Goal: Obtain resource: Download file/media

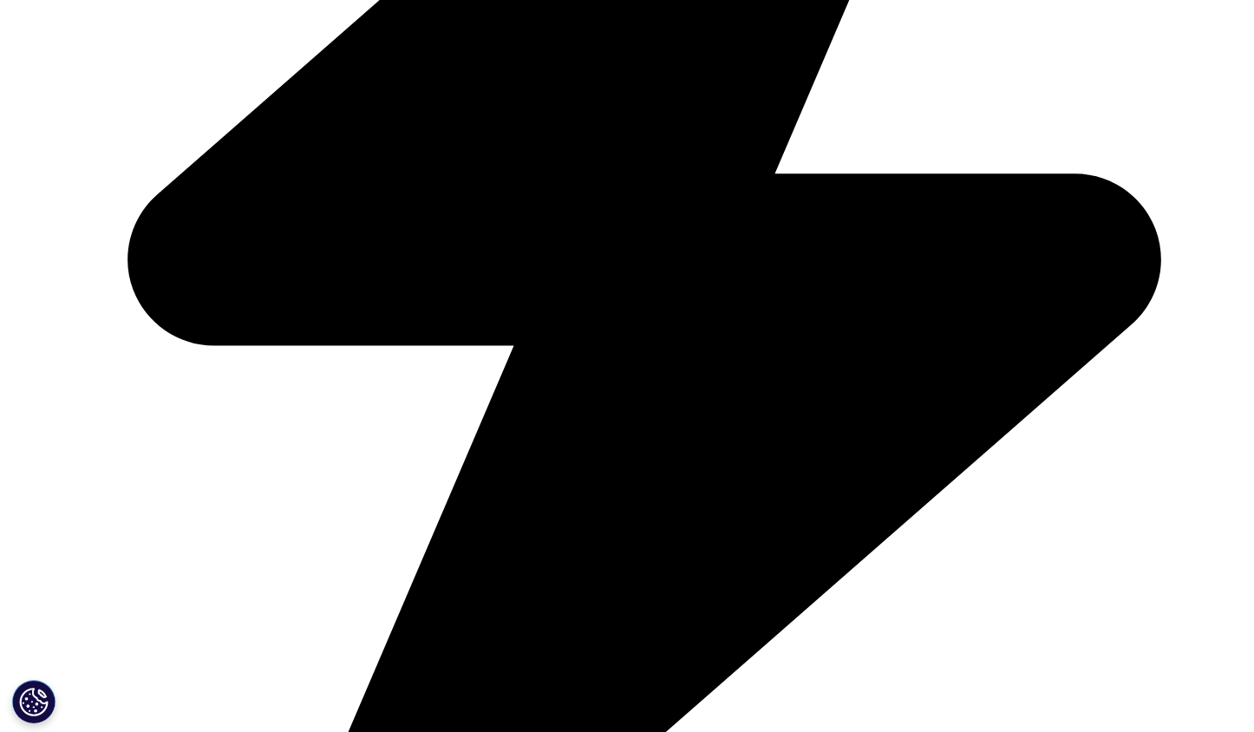
scroll to position [781, 0]
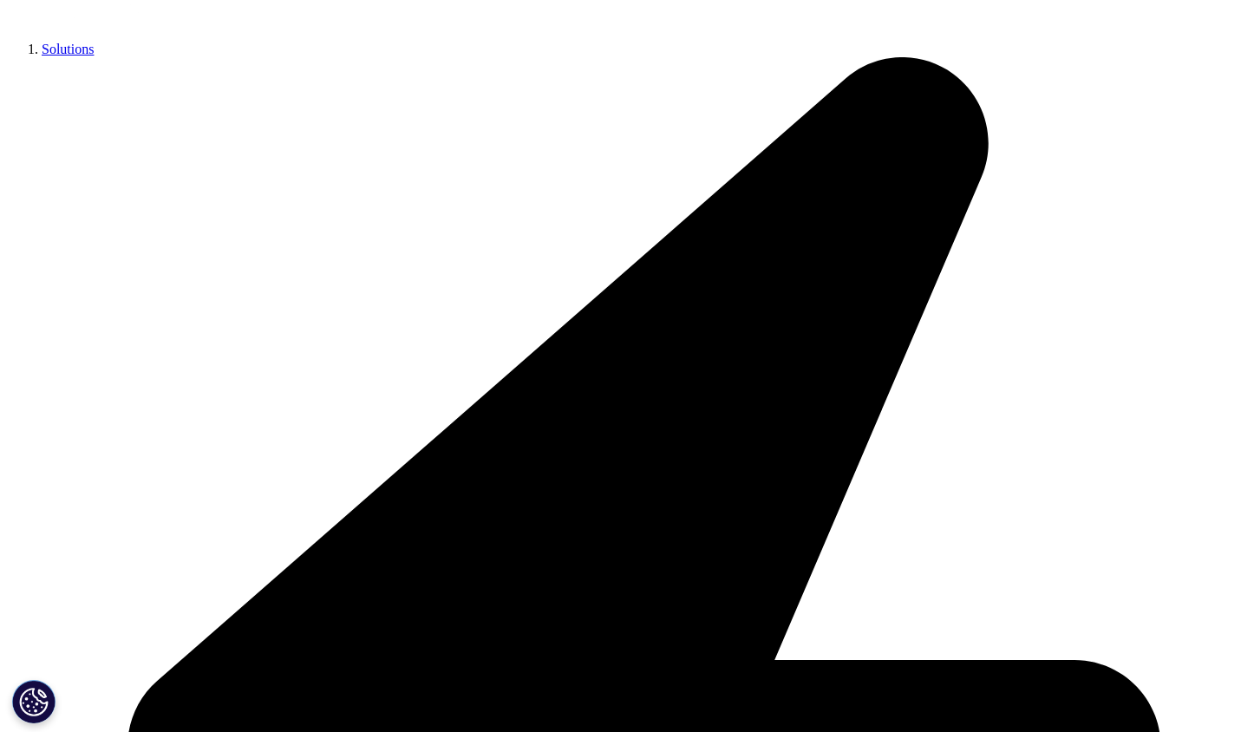
drag, startPoint x: 237, startPoint y: 423, endPoint x: 246, endPoint y: 423, distance: 9.6
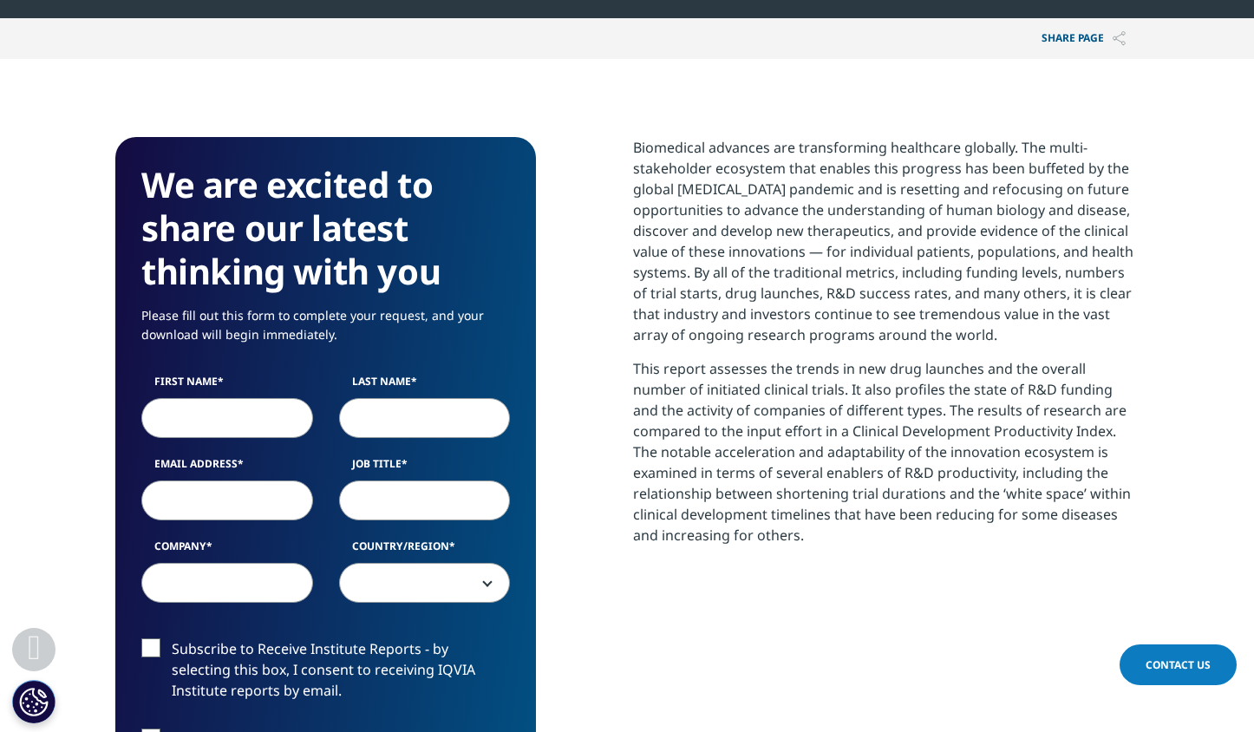
click at [246, 423] on input "First Name" at bounding box center [227, 418] width 172 height 40
type input "[PERSON_NAME]"
type input "Toniatti"
type input "[PERSON_NAME][EMAIL_ADDRESS][DOMAIN_NAME]"
type input "IRBM"
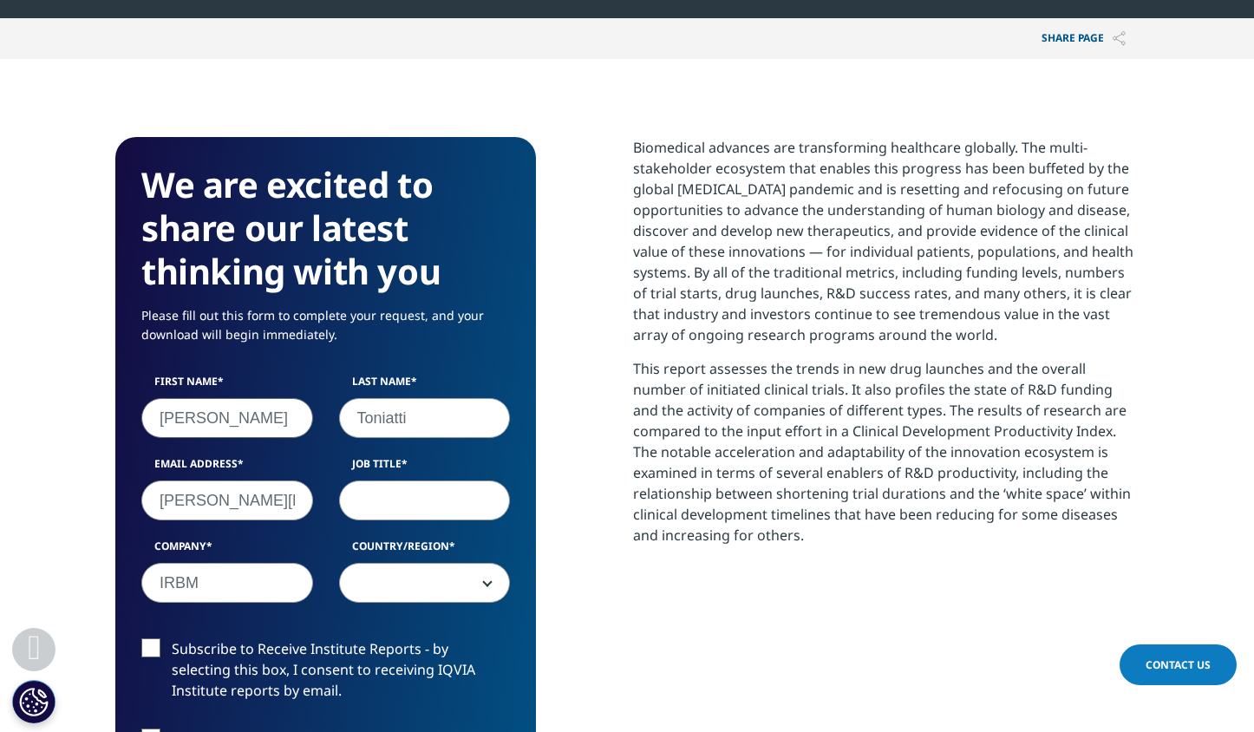
select select "Italy"
click at [379, 496] on input "Job Title" at bounding box center [425, 501] width 172 height 40
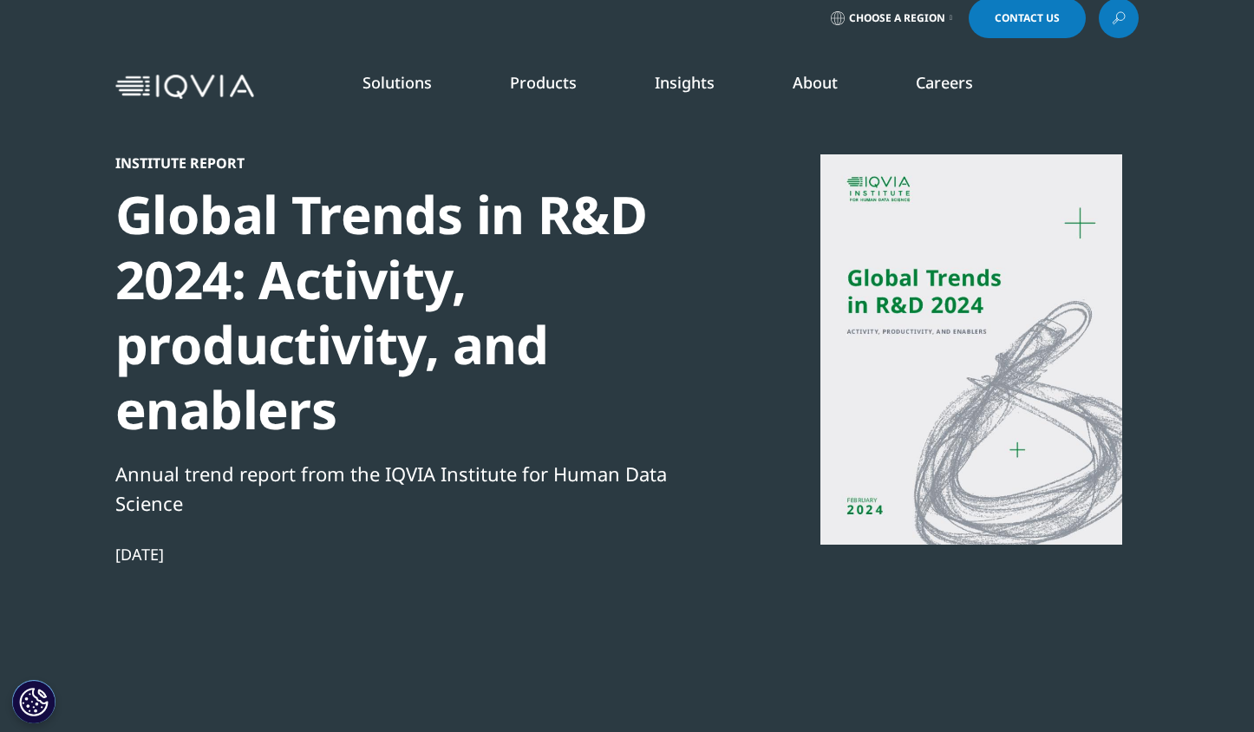
scroll to position [0, 0]
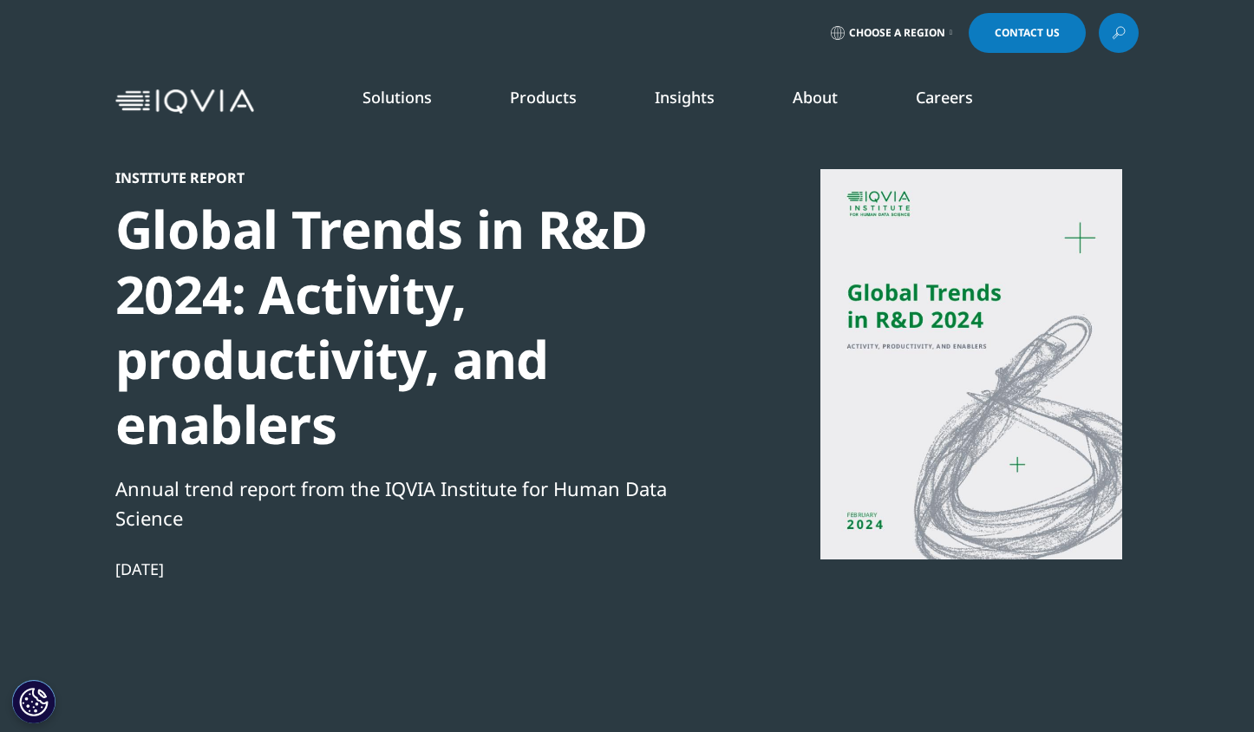
type input "CSO"
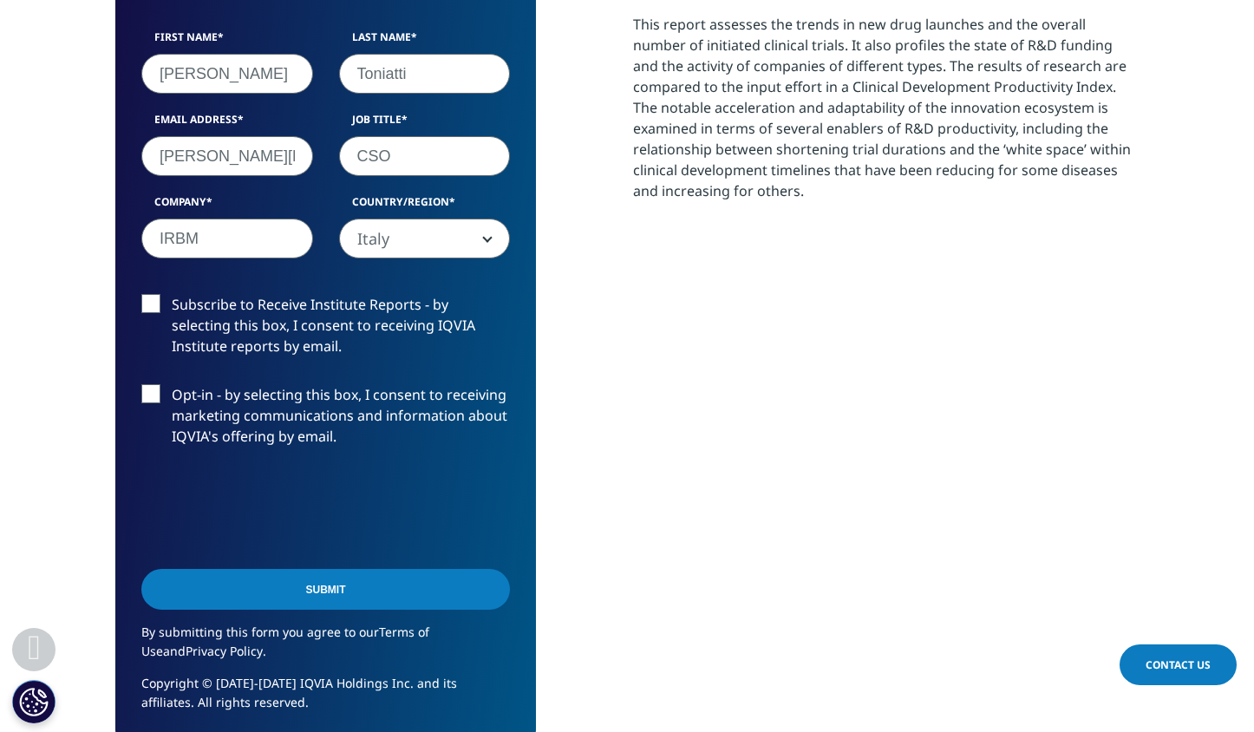
scroll to position [1128, 0]
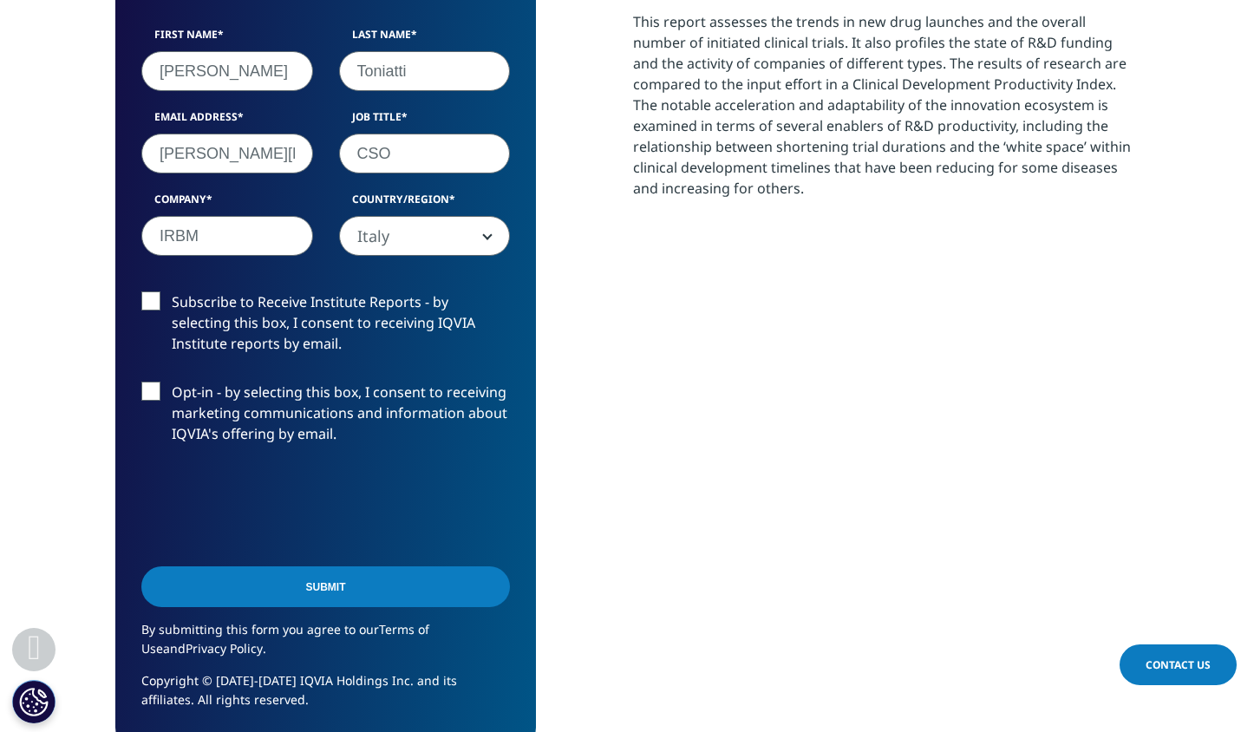
click at [338, 589] on input "Submit" at bounding box center [325, 587] width 369 height 41
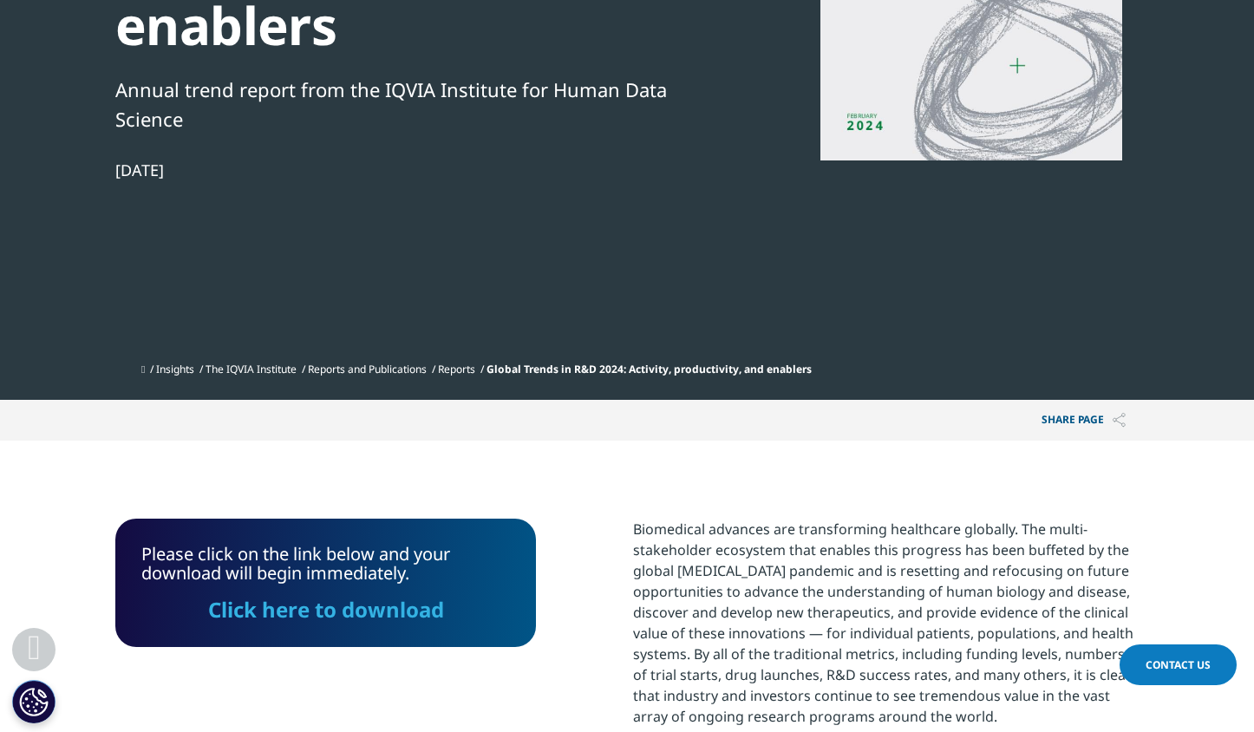
scroll to position [423, 0]
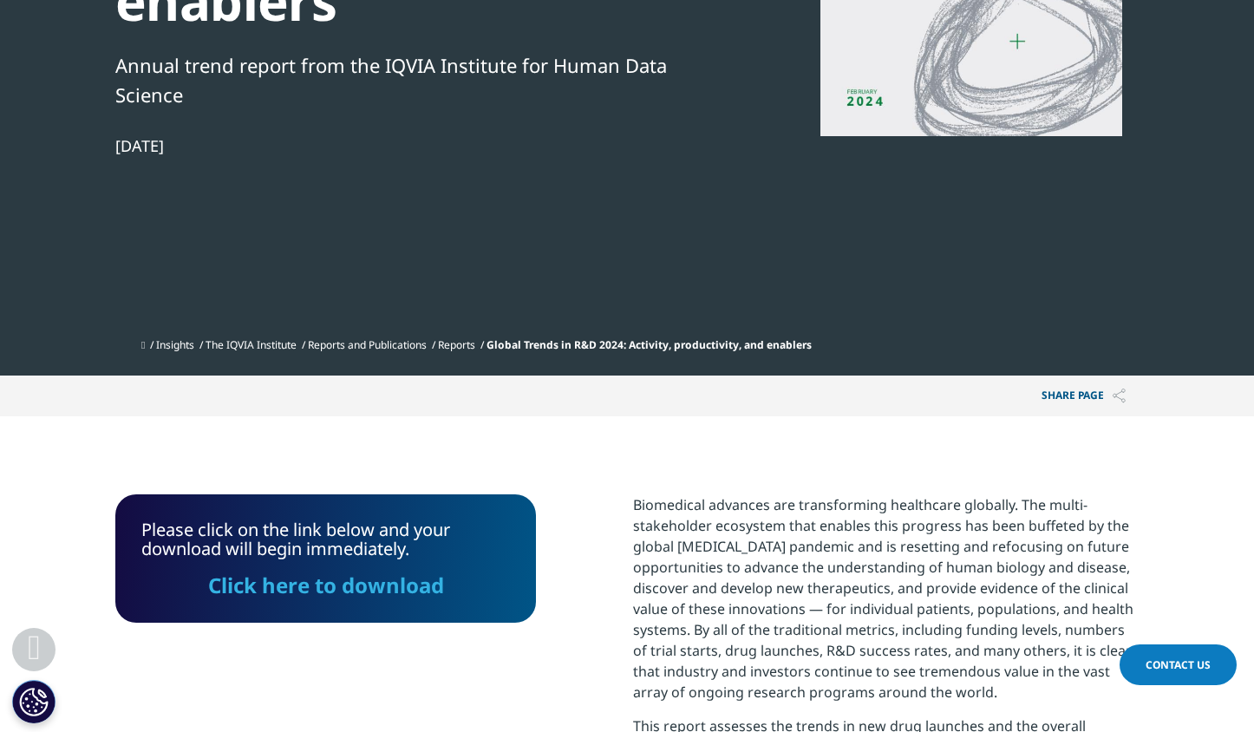
click at [365, 583] on link "Click here to download" at bounding box center [326, 585] width 236 height 29
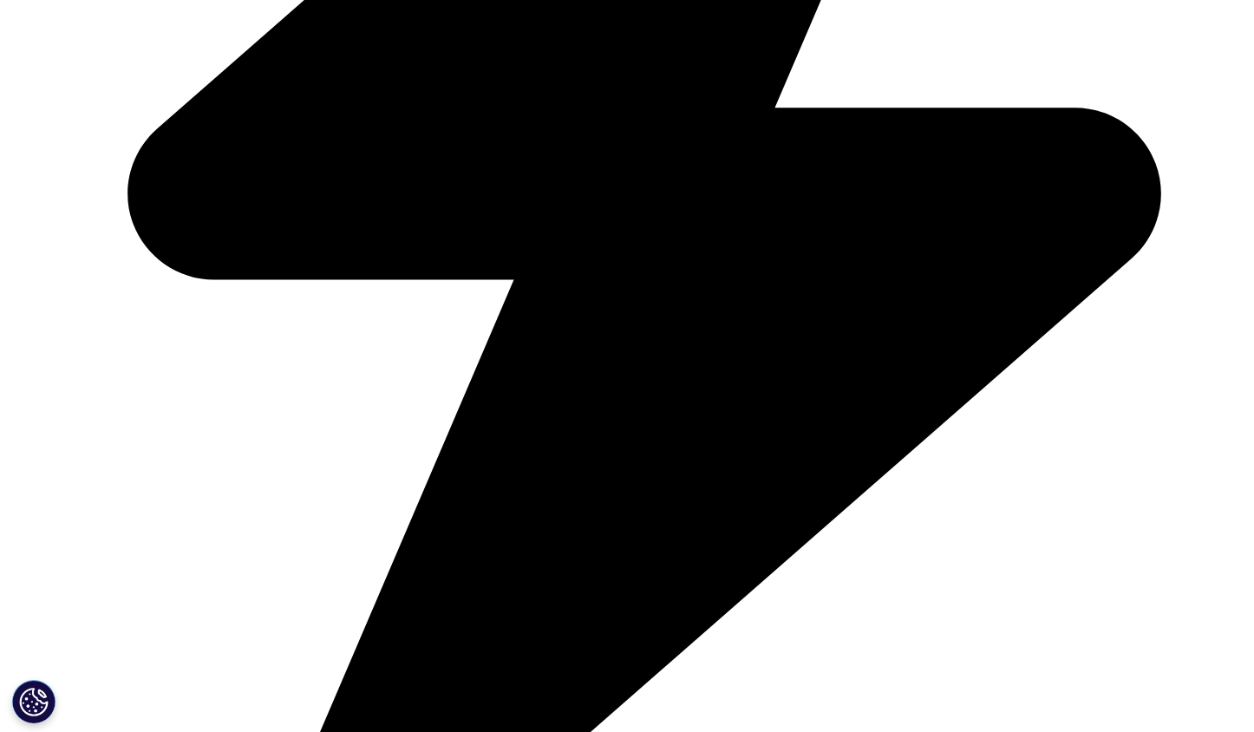
scroll to position [954, 0]
